Goal: Navigation & Orientation: Find specific page/section

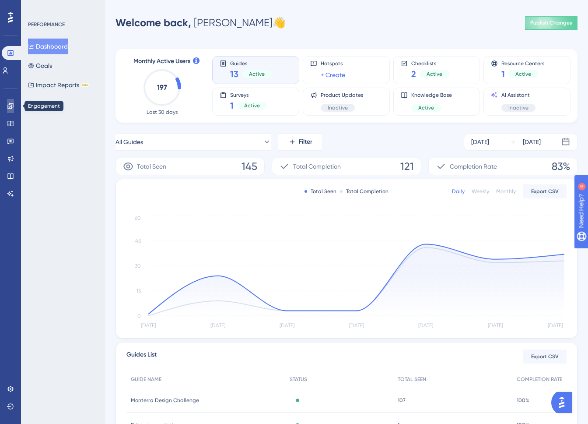
click at [10, 106] on icon at bounding box center [10, 106] width 6 height 6
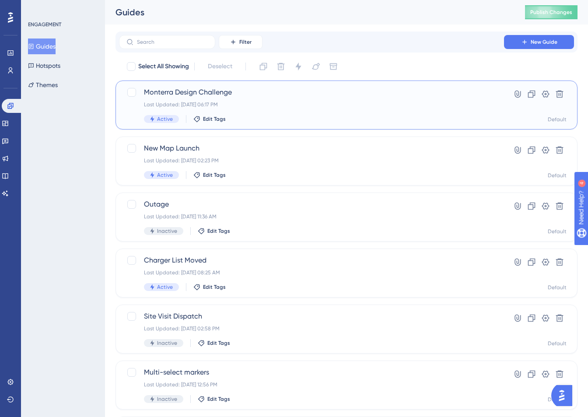
click at [329, 94] on span "Monterra Design Challenge" at bounding box center [311, 92] width 335 height 11
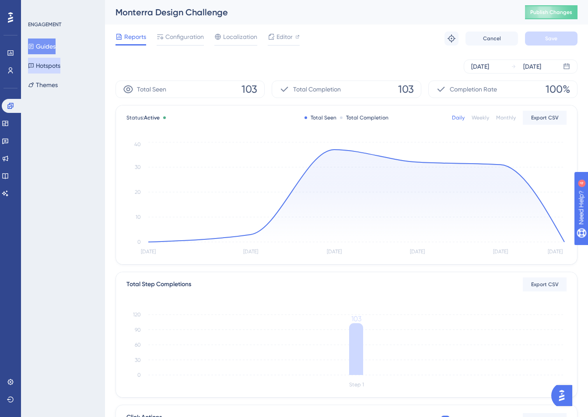
click at [44, 70] on button "Hotspots" at bounding box center [44, 66] width 32 height 16
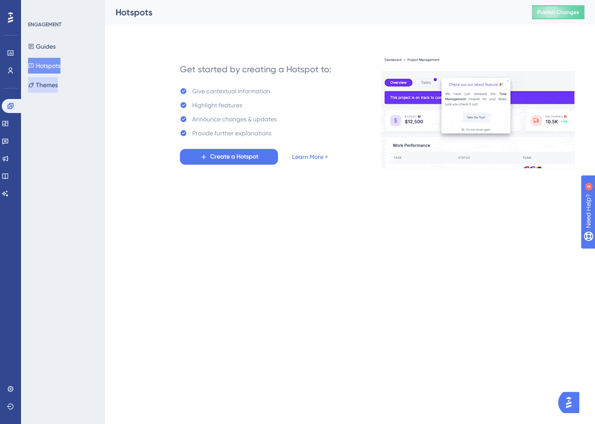
click at [54, 84] on button "Themes" at bounding box center [43, 85] width 30 height 16
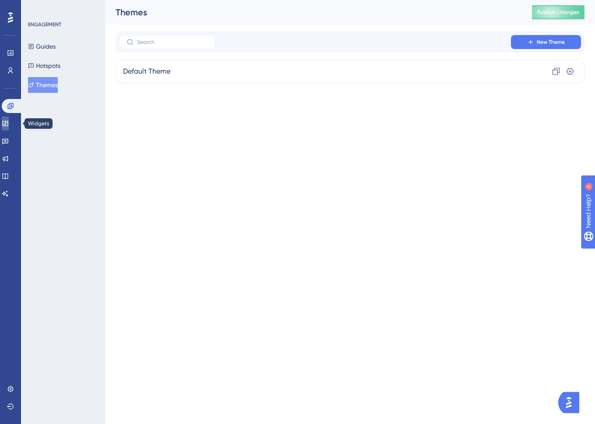
click at [9, 127] on icon at bounding box center [5, 123] width 7 height 7
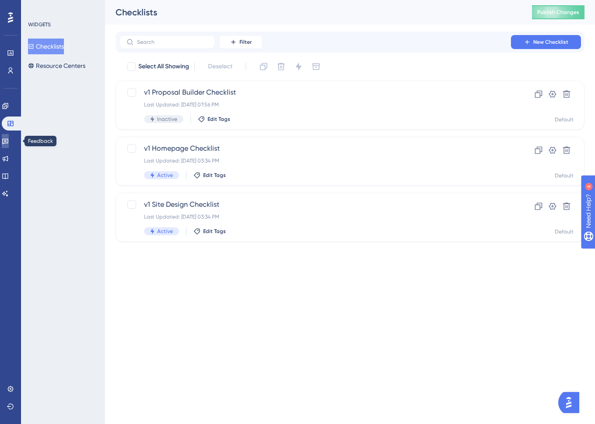
click at [9, 142] on icon at bounding box center [5, 140] width 7 height 7
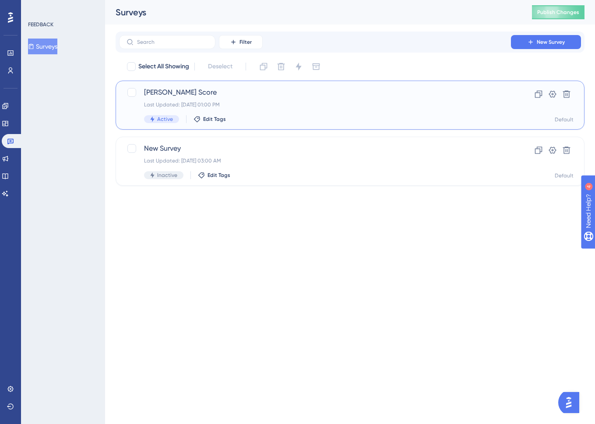
click at [347, 91] on span "[PERSON_NAME] Score" at bounding box center [315, 92] width 342 height 11
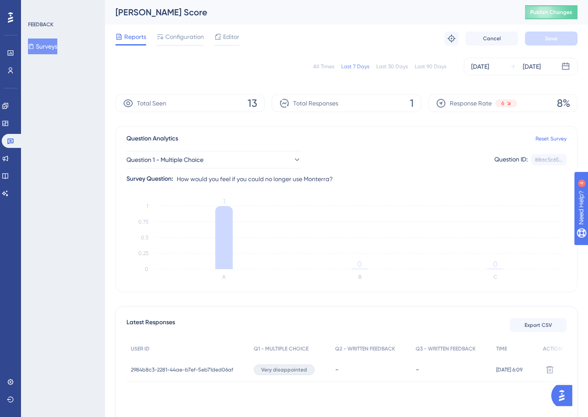
click at [418, 67] on div "Last 90 Days" at bounding box center [431, 66] width 32 height 7
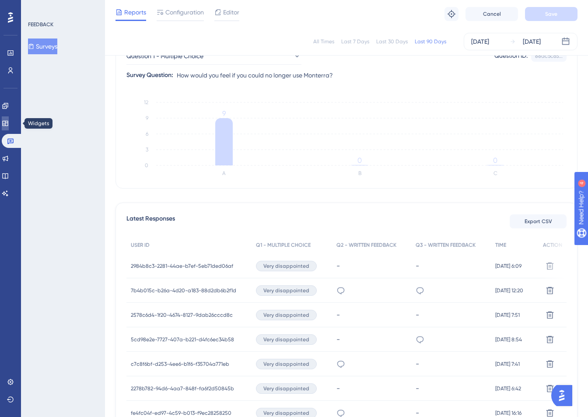
click at [9, 124] on icon at bounding box center [5, 123] width 7 height 7
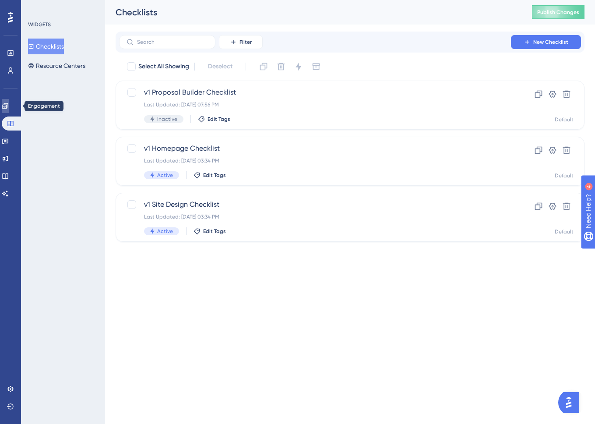
click at [8, 108] on icon at bounding box center [5, 106] width 6 height 6
